Goal: Find specific page/section: Find specific page/section

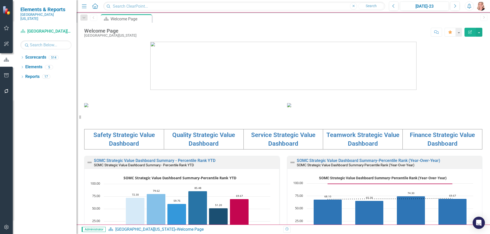
drag, startPoint x: 22, startPoint y: 54, endPoint x: 34, endPoint y: 48, distance: 13.2
click at [22, 57] on icon "Dropdown" at bounding box center [22, 58] width 4 height 3
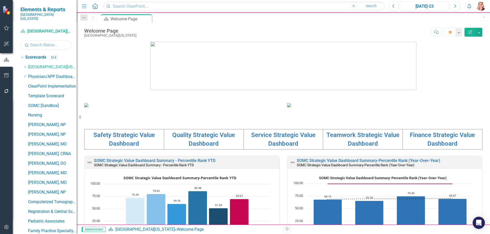
click at [41, 43] on input "text" at bounding box center [45, 45] width 51 height 9
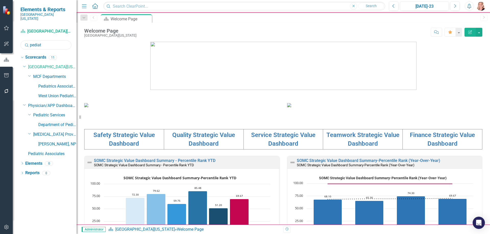
type input "pediat"
click at [55, 122] on link "Department of Pediatrics Dashboard" at bounding box center [57, 125] width 38 height 6
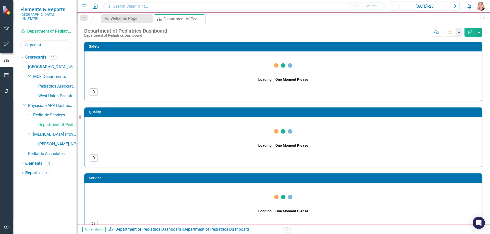
click at [423, 9] on div "[DATE]-23" at bounding box center [424, 6] width 45 height 6
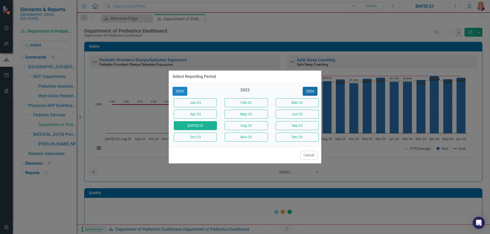
click at [314, 90] on button "2024" at bounding box center [310, 91] width 15 height 9
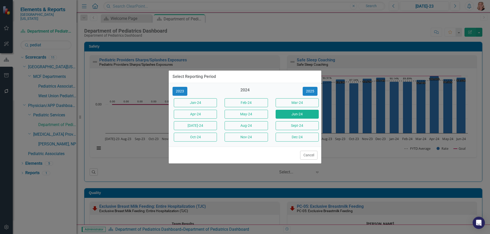
click at [307, 116] on button "Jun-24" at bounding box center [297, 114] width 43 height 9
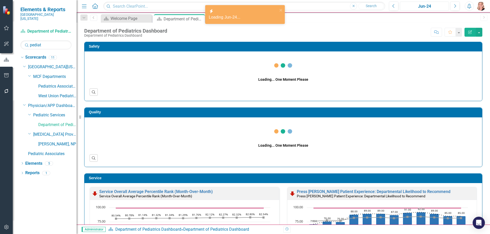
click at [432, 9] on button "Jun-24" at bounding box center [424, 6] width 49 height 9
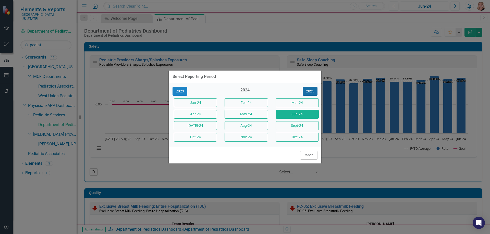
click at [312, 92] on button "2025" at bounding box center [310, 91] width 15 height 9
click at [290, 112] on button "Jun-25" at bounding box center [297, 114] width 43 height 9
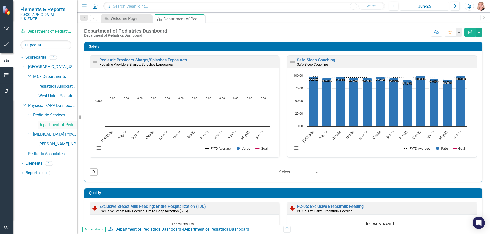
drag, startPoint x: 77, startPoint y: 123, endPoint x: 68, endPoint y: 117, distance: 11.1
click at [30, 122] on div "Elements & Reports Southern [US_STATE] Medical Center Scorecard Department of P…" at bounding box center [38, 117] width 77 height 234
drag, startPoint x: 77, startPoint y: 118, endPoint x: 44, endPoint y: 118, distance: 33.2
click at [44, 118] on div "Elements & Reports Southern [US_STATE] Medical Center Scorecard Department of P…" at bounding box center [38, 117] width 77 height 234
click at [56, 118] on div "Elements & Reports Southern [US_STATE] Medical Center Scorecard Department of P…" at bounding box center [38, 117] width 77 height 234
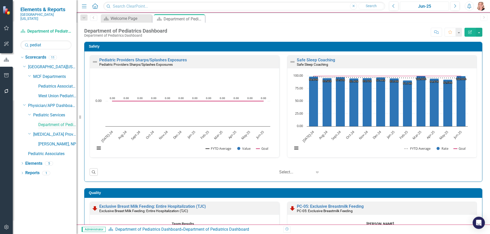
drag, startPoint x: 78, startPoint y: 117, endPoint x: 47, endPoint y: 117, distance: 30.9
click at [47, 117] on div "Elements & Reports Southern [US_STATE] Medical Center Scorecard Department of P…" at bounding box center [38, 117] width 77 height 234
drag, startPoint x: 77, startPoint y: 112, endPoint x: 60, endPoint y: 111, distance: 17.4
click at [60, 111] on div "Elements & Reports Southern [US_STATE] Medical Center Scorecard Department of P…" at bounding box center [38, 117] width 77 height 234
drag, startPoint x: 77, startPoint y: 187, endPoint x: 18, endPoint y: 183, distance: 59.1
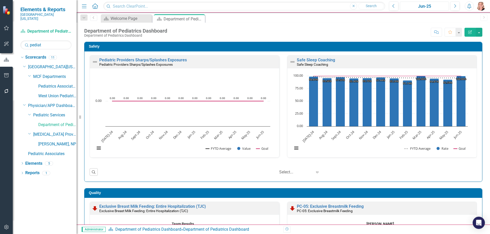
click at [18, 183] on div "Elements & Reports Southern [US_STATE] Medical Center Scorecard Department of P…" at bounding box center [38, 117] width 77 height 234
click at [80, 117] on icon at bounding box center [80, 118] width 2 height 4
click at [80, 118] on icon "Resize" at bounding box center [81, 117] width 5 height 4
click at [61, 119] on div "Elements & Reports Southern [US_STATE] Medical Center Scorecard Department of P…" at bounding box center [38, 117] width 77 height 234
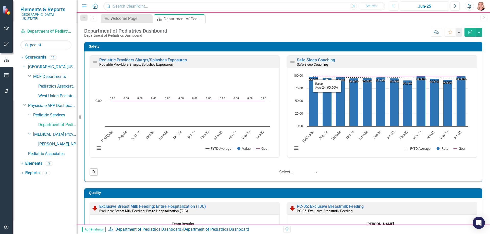
click at [329, 27] on div "Department of Pediatrics Dashboard Department of Pediatrics Dashboard Score: N/…" at bounding box center [283, 30] width 413 height 15
click at [390, 22] on div "Dropdown Search Scorecard Welcome Page Close Scorecard Department of Pediatrics…" at bounding box center [283, 18] width 413 height 10
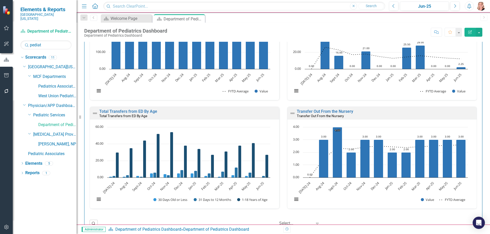
scroll to position [1199, 0]
